Goal: Subscribe to service/newsletter

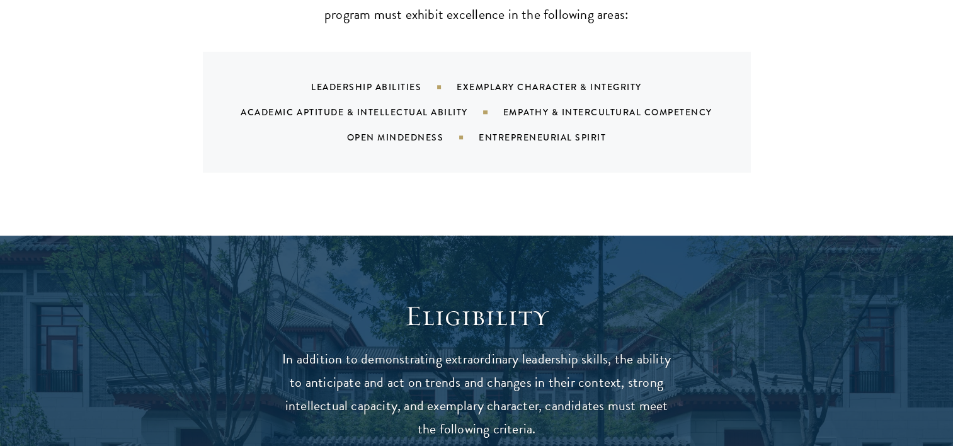
scroll to position [1386, 0]
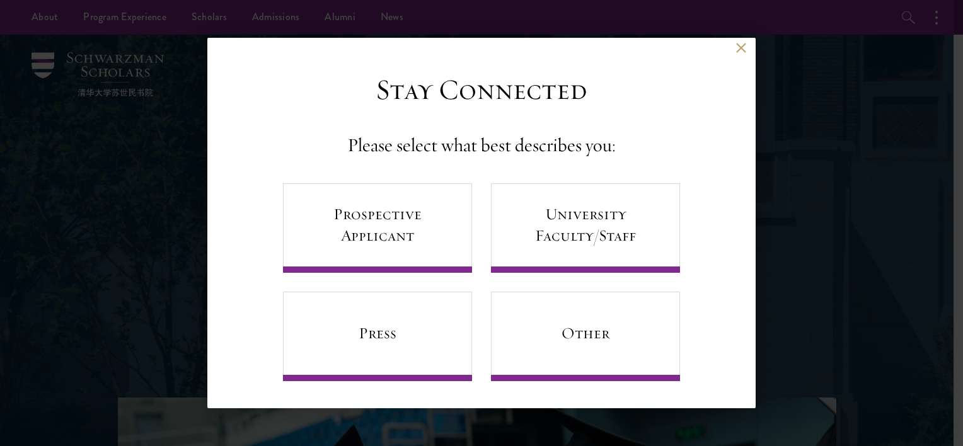
scroll to position [4, 0]
click at [401, 234] on link "Prospective Applicant" at bounding box center [377, 227] width 189 height 89
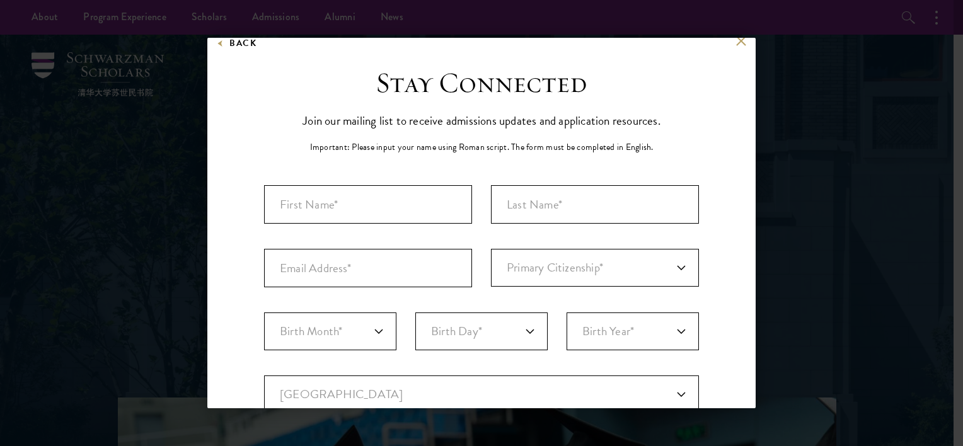
scroll to position [0, 0]
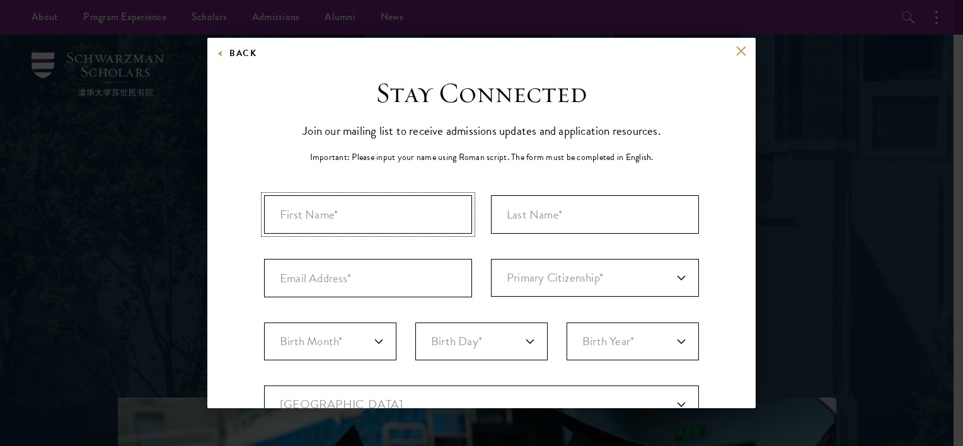
click at [352, 219] on input "First Name*" at bounding box center [368, 214] width 208 height 38
type input "Piyachat"
type input "Sinsing"
type input "[EMAIL_ADDRESS][DOMAIN_NAME]"
select select "05"
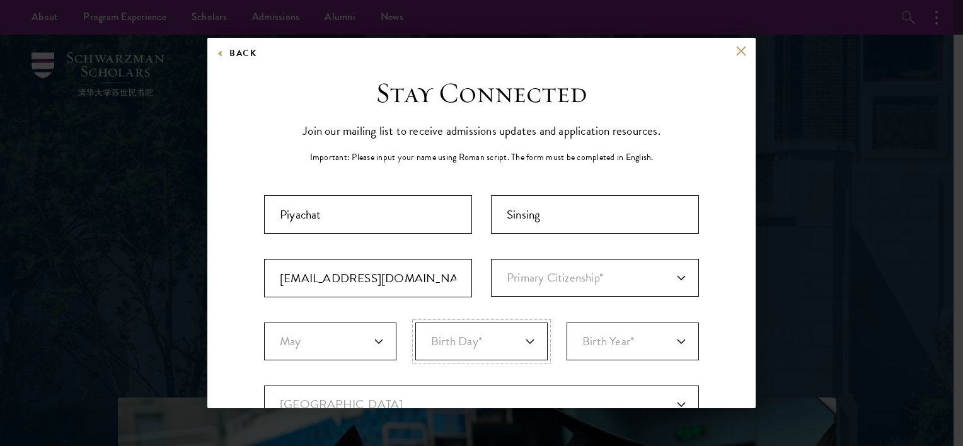
select select "05"
select select "2000"
select select "TH"
select select
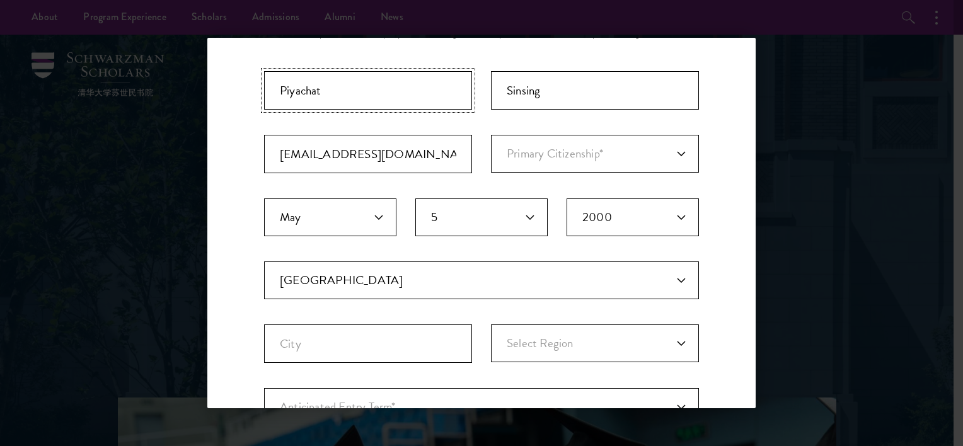
scroll to position [126, 0]
click at [499, 141] on select "Primary Citizenship* [GEOGRAPHIC_DATA] [DEMOGRAPHIC_DATA] [DEMOGRAPHIC_DATA] [D…" at bounding box center [595, 152] width 208 height 38
select select "TH"
click at [491, 133] on select "Primary Citizenship* [GEOGRAPHIC_DATA] [DEMOGRAPHIC_DATA] [DEMOGRAPHIC_DATA] [D…" at bounding box center [595, 152] width 208 height 38
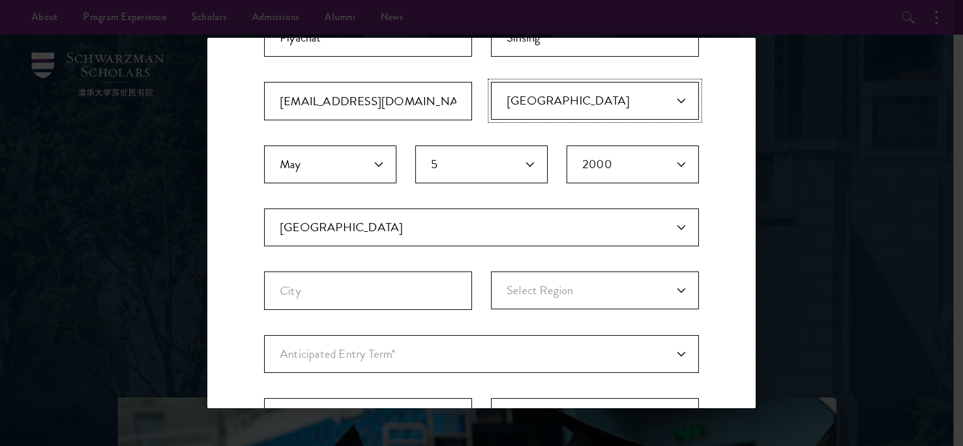
scroll to position [252, 0]
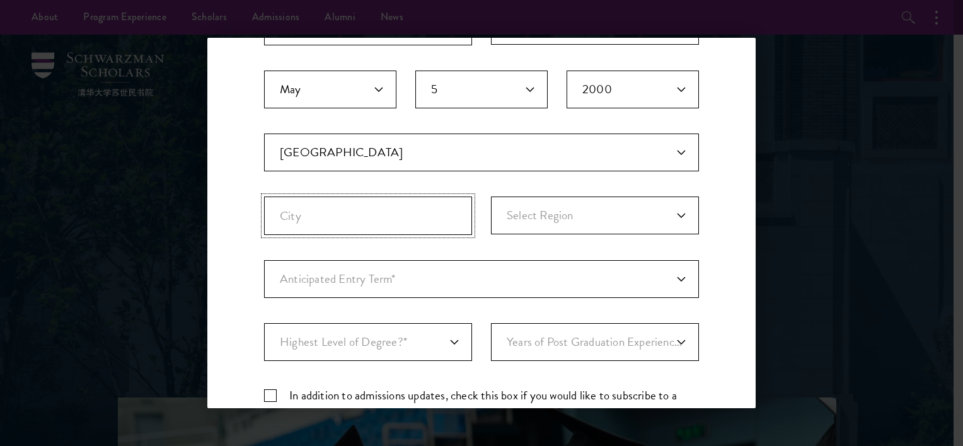
click at [417, 211] on input "City" at bounding box center [368, 216] width 208 height 38
type input "[GEOGRAPHIC_DATA]"
click at [536, 203] on select "Select Region [GEOGRAPHIC_DATA] [GEOGRAPHIC_DATA] [GEOGRAPHIC_DATA] [GEOGRAPHIC…" at bounding box center [595, 216] width 208 height 38
select select "Nakhon Sawan"
click at [491, 197] on select "Select Region [GEOGRAPHIC_DATA] [GEOGRAPHIC_DATA] [GEOGRAPHIC_DATA] [GEOGRAPHIC…" at bounding box center [595, 216] width 208 height 38
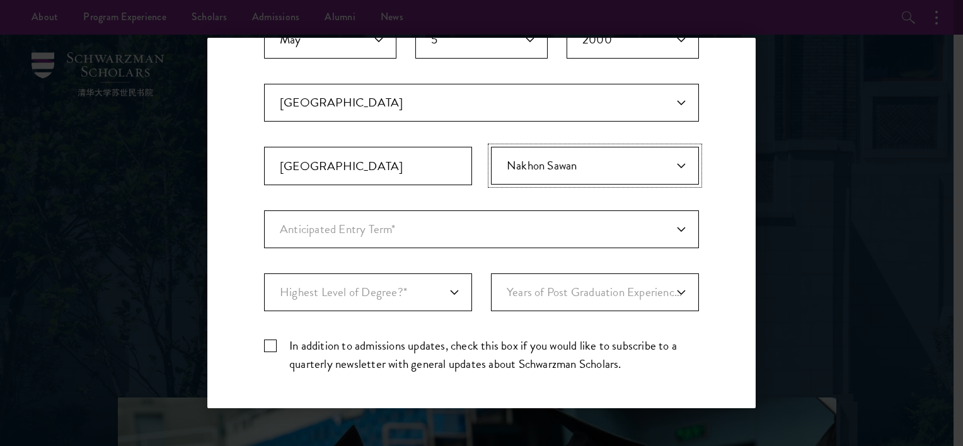
scroll to position [378, 0]
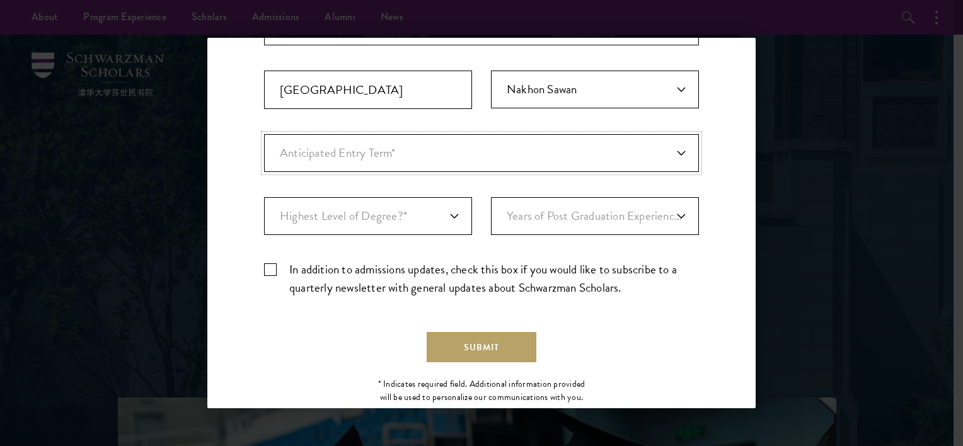
drag, startPoint x: 479, startPoint y: 145, endPoint x: 502, endPoint y: 142, distance: 22.9
click at [479, 144] on select "Anticipated Entry Term* [DATE] (Application opens [DATE]) Just Exploring" at bounding box center [481, 153] width 435 height 38
select select "e64b8ab3-eabb-4867-96d5-7e6b4840665f"
click at [264, 134] on select "Anticipated Entry Term* [DATE] (Application opens [DATE]) Just Exploring" at bounding box center [481, 153] width 435 height 38
click at [437, 219] on select "Highest Level of Degree?* PHD Bachelor's Master's Current Undergraduate Student" at bounding box center [368, 216] width 208 height 38
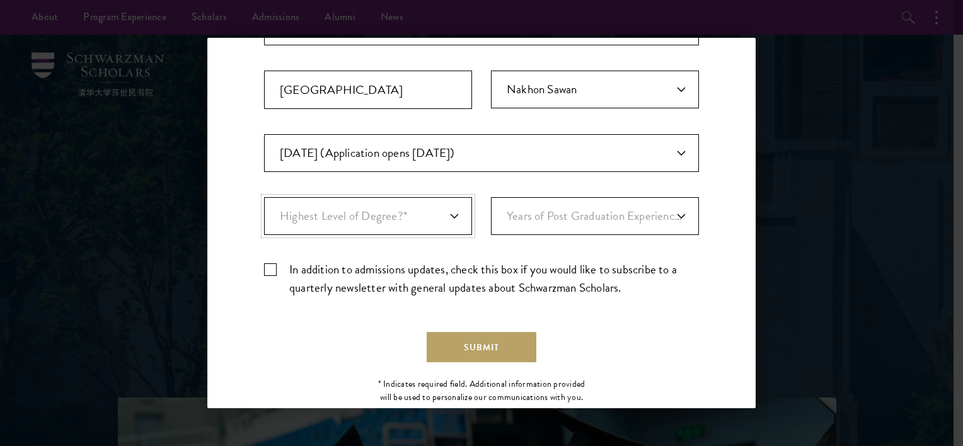
select select "009547fe-3364-4351-8e81-63abea734008"
click at [264, 197] on select "Highest Level of Degree?* PHD Bachelor's Master's Current Undergraduate Student" at bounding box center [368, 216] width 208 height 38
click at [536, 208] on select "Years of Post Graduation Experience?* 1 2 3 4 5 6 7 8 9 10" at bounding box center [595, 216] width 208 height 38
select select "4"
click at [491, 197] on select "Years of Post Graduation Experience?* 1 2 3 4 5 6 7 8 9 10" at bounding box center [595, 216] width 208 height 38
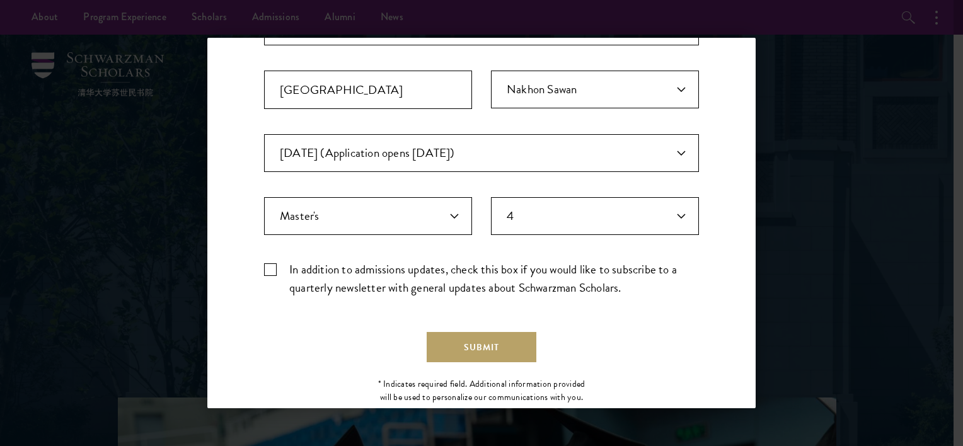
click at [262, 272] on div "Stay Connected Please select what best describes you: Prospective Applicant Uni…" at bounding box center [481, 55] width 548 height 715
click at [264, 260] on label "In addition to admissions updates, check this box if you would like to subscrib…" at bounding box center [481, 278] width 435 height 37
click at [264, 260] on input "In addition to admissions updates, check this box if you would like to subscrib…" at bounding box center [481, 264] width 435 height 8
click at [267, 264] on label "In addition to admissions updates, check this box if you would like to subscrib…" at bounding box center [481, 278] width 435 height 37
click at [267, 264] on input "In addition to admissions updates, check this box if you would like to subscrib…" at bounding box center [481, 264] width 435 height 8
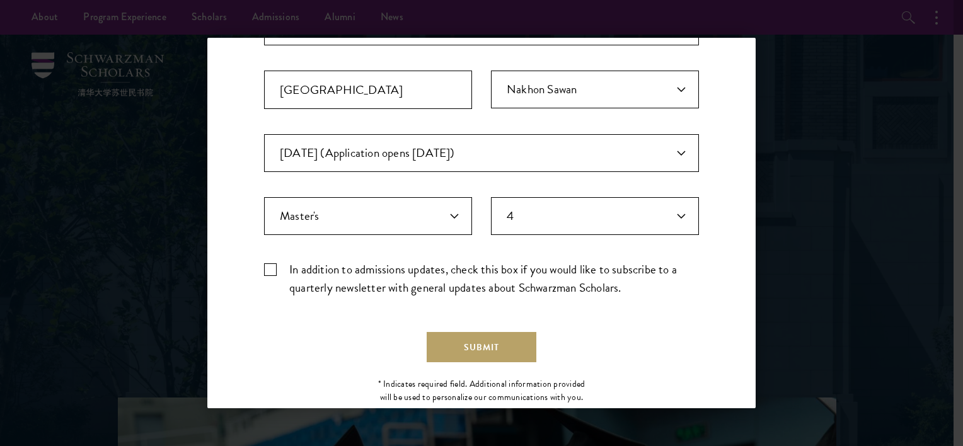
click at [268, 263] on label "In addition to admissions updates, check this box if you would like to subscrib…" at bounding box center [481, 278] width 435 height 37
click at [268, 263] on input "In addition to admissions updates, check this box if you would like to subscrib…" at bounding box center [481, 264] width 435 height 8
checkbox input "true"
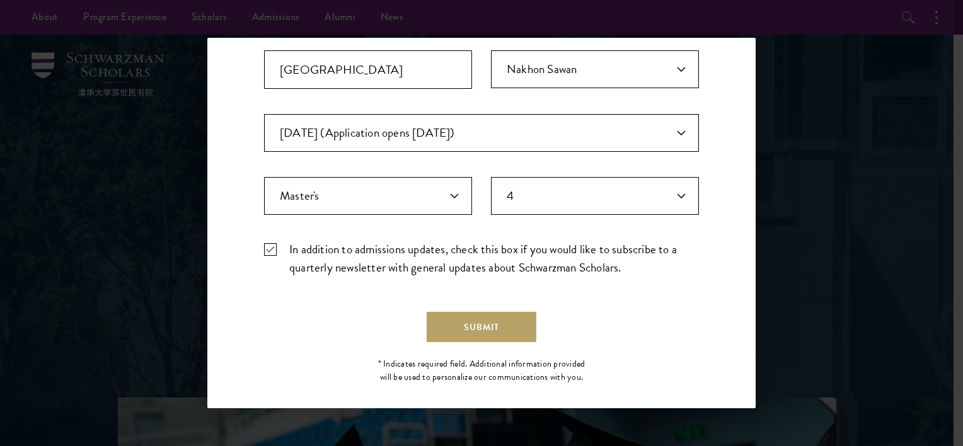
scroll to position [409, 0]
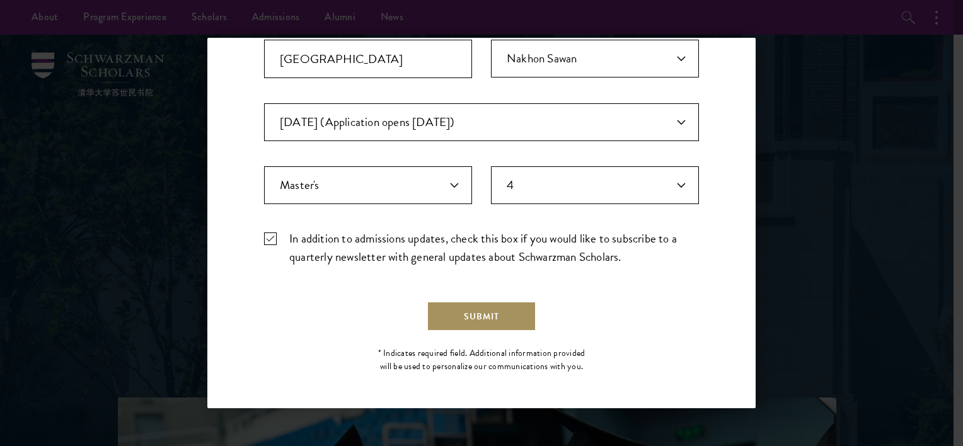
click at [431, 305] on button "Submit" at bounding box center [482, 316] width 110 height 30
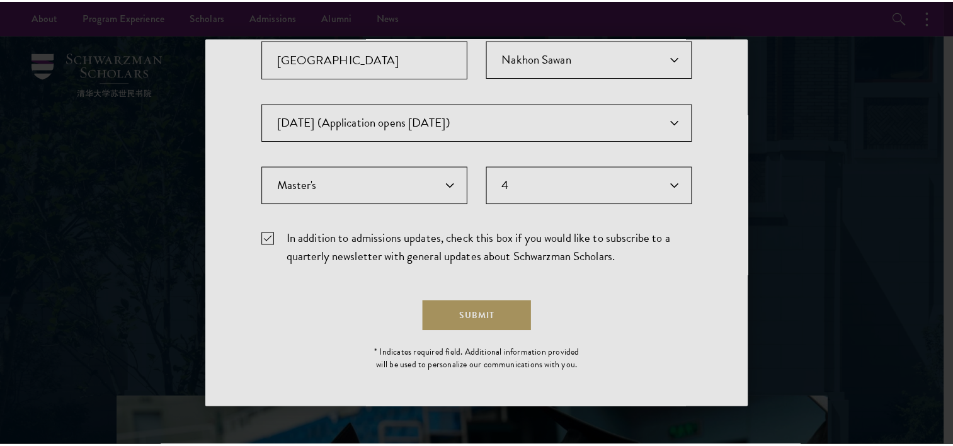
scroll to position [0, 0]
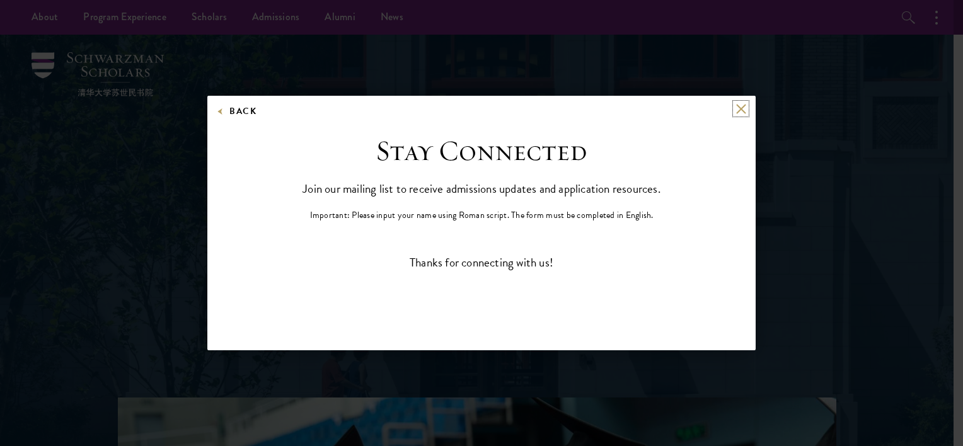
drag, startPoint x: 737, startPoint y: 107, endPoint x: 709, endPoint y: 143, distance: 45.0
click at [738, 107] on button at bounding box center [740, 108] width 11 height 11
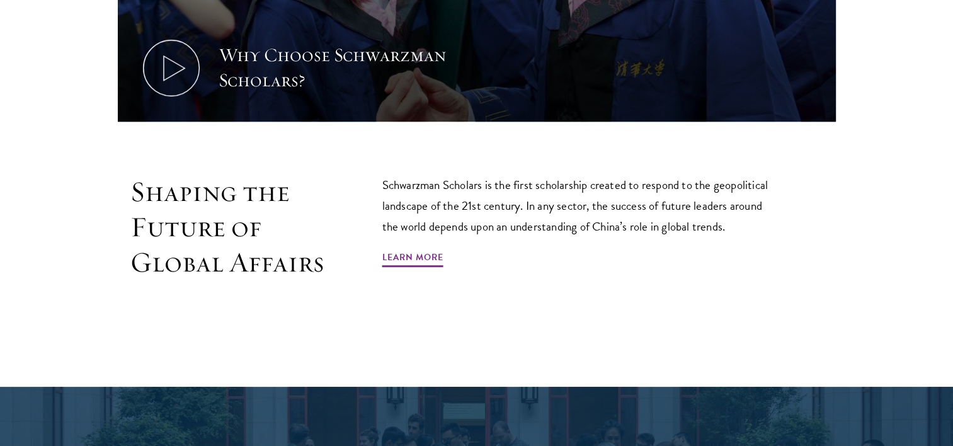
scroll to position [756, 0]
